Goal: Find specific page/section: Find specific page/section

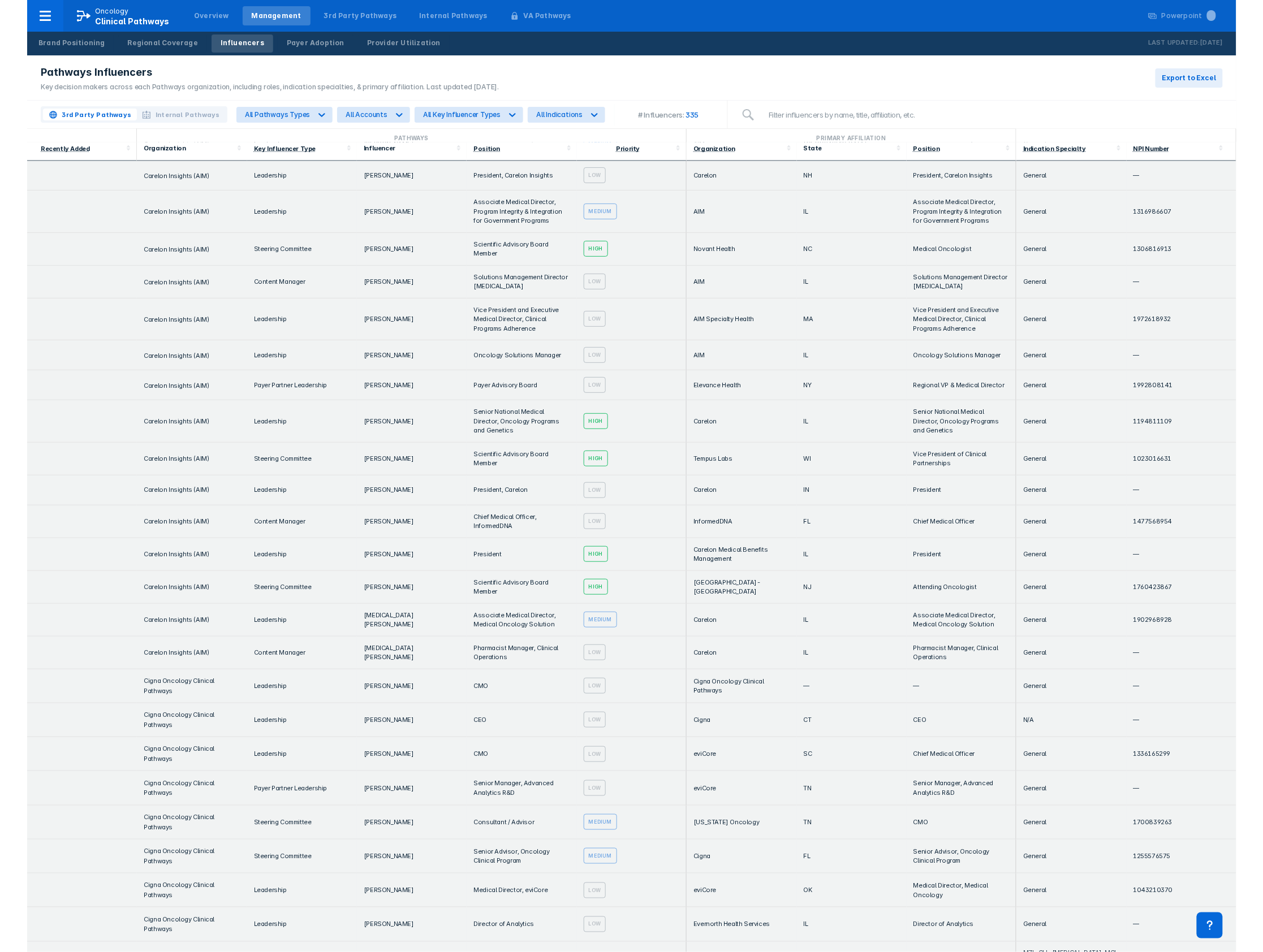
scroll to position [709, 0]
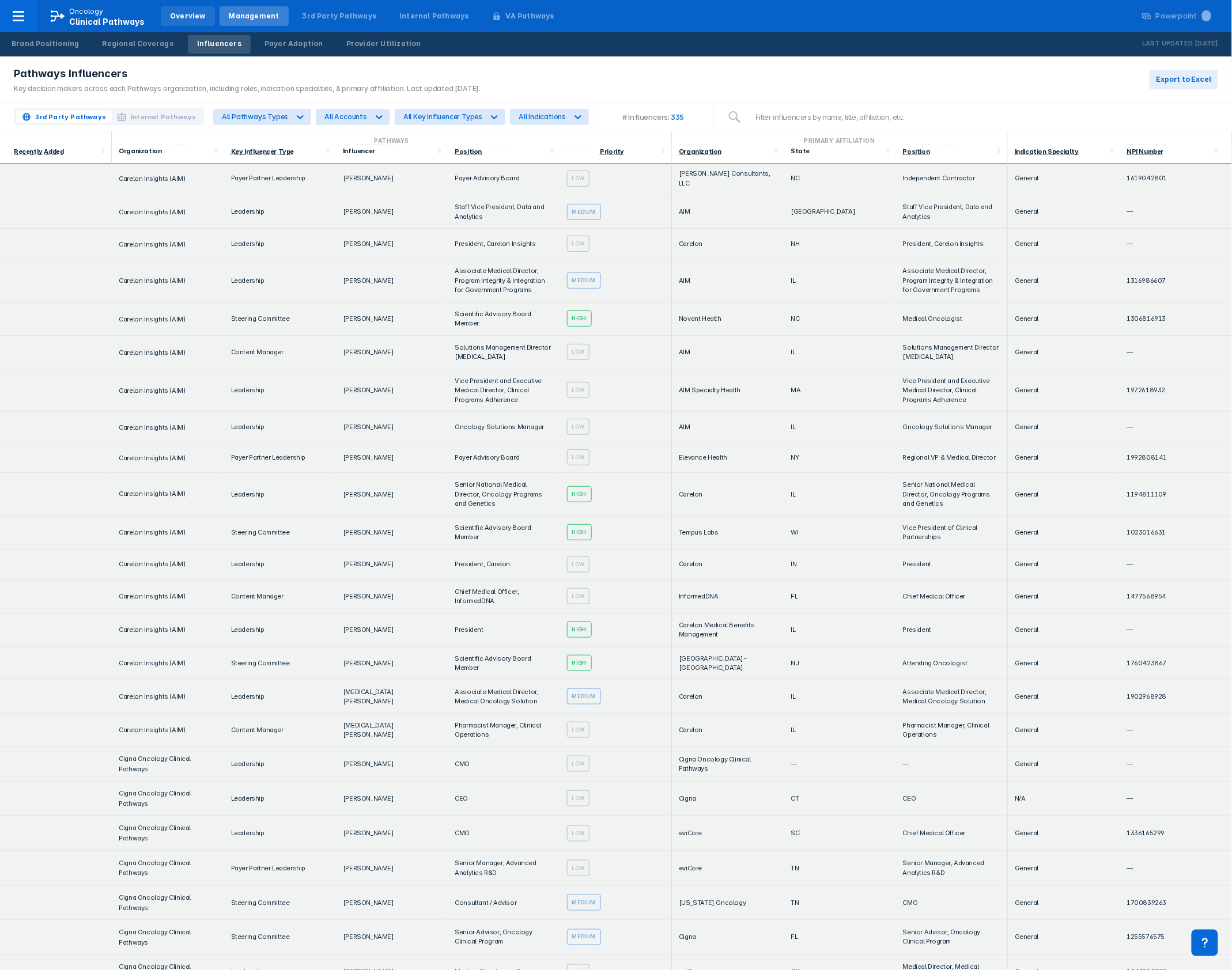
click at [187, 12] on div "Overview" at bounding box center [188, 15] width 36 height 11
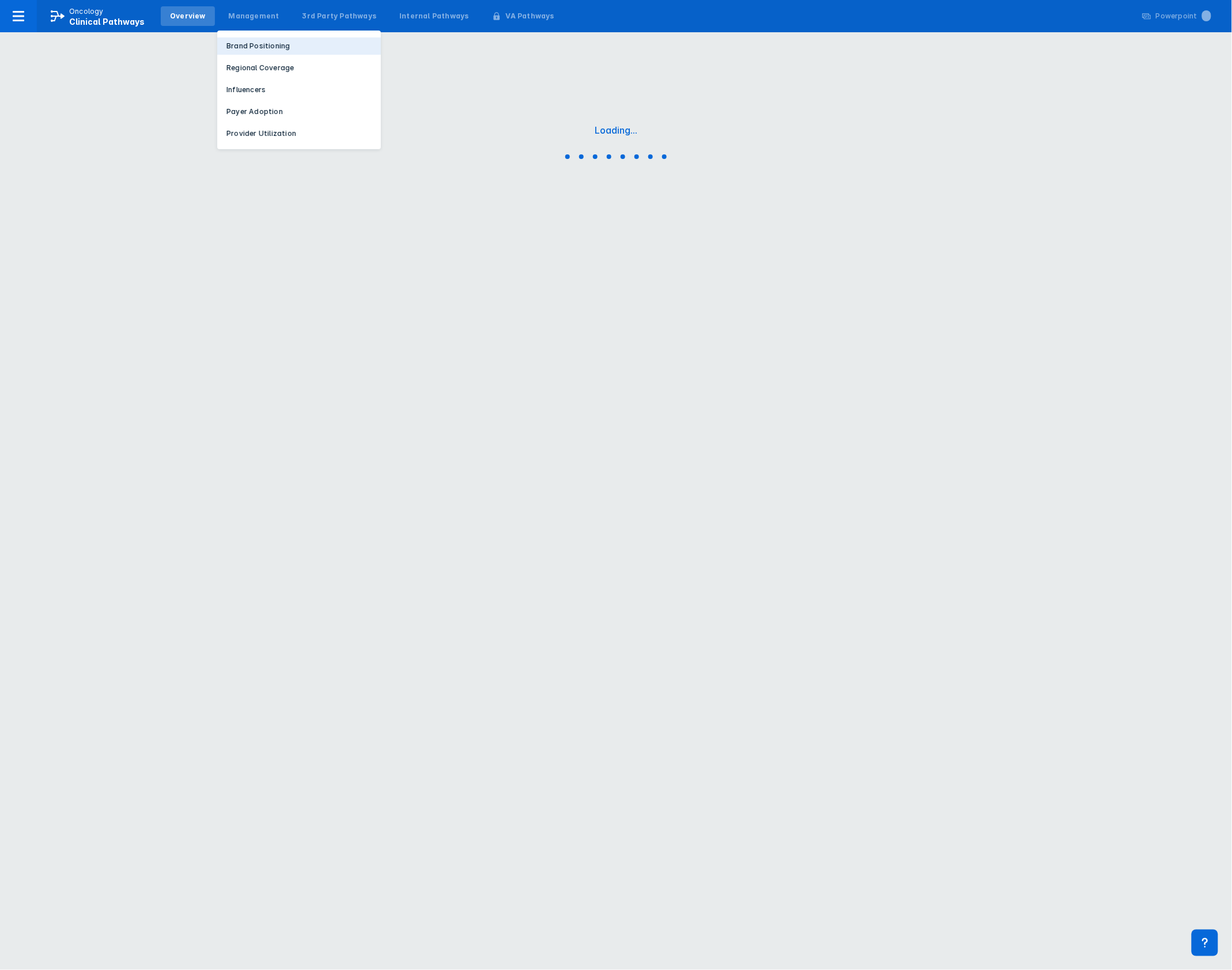
click at [250, 50] on p "Brand Positioning" at bounding box center [258, 45] width 63 height 11
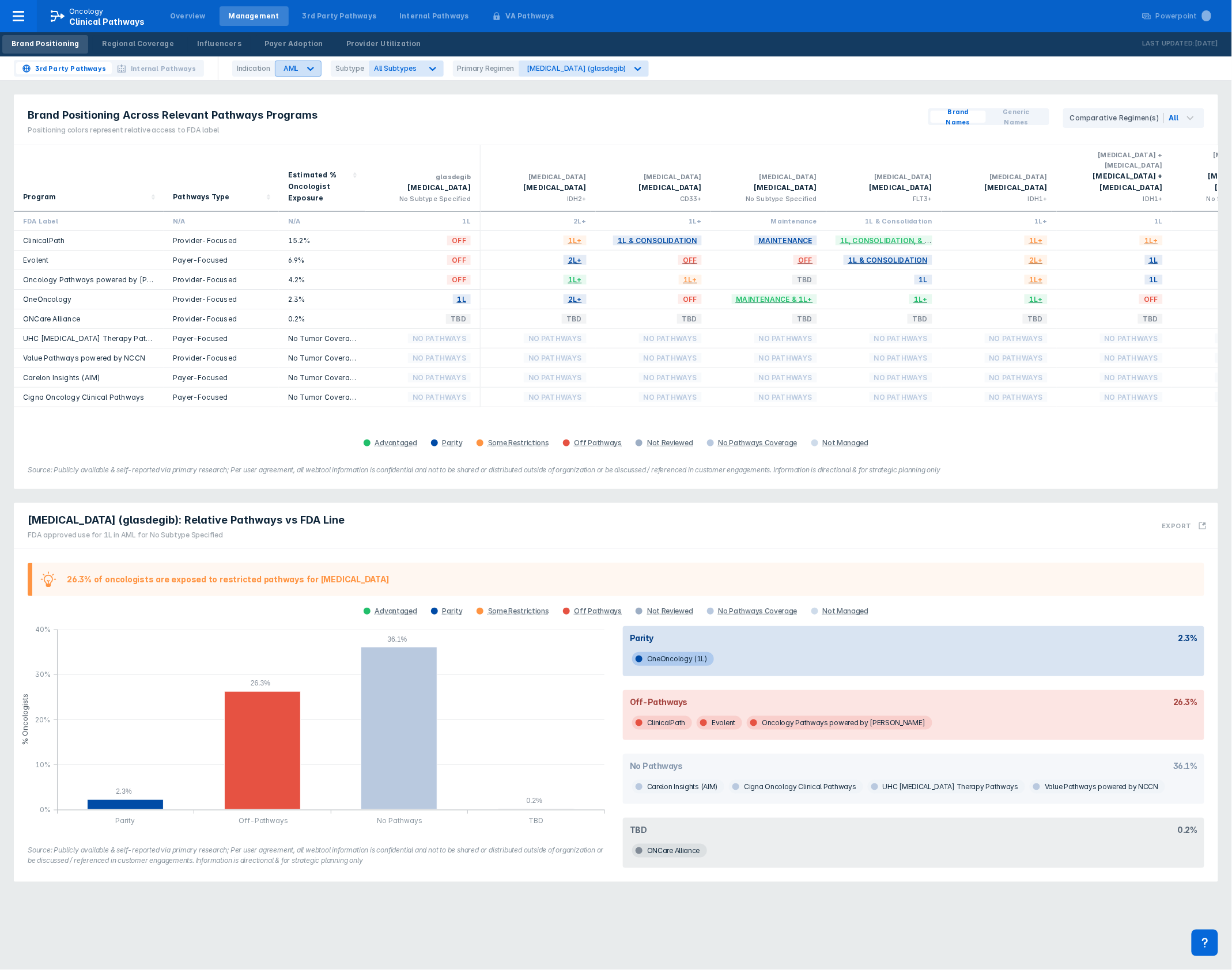
click at [310, 68] on icon at bounding box center [311, 69] width 12 height 12
click at [298, 115] on div "CLL" at bounding box center [310, 116] width 65 height 22
